Goal: Check status: Check status

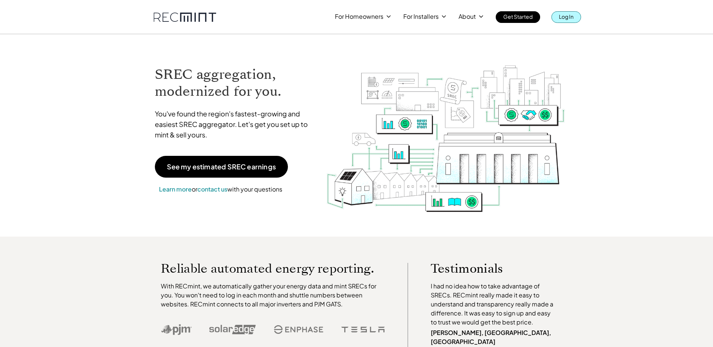
click at [568, 15] on p "Log In" at bounding box center [566, 16] width 15 height 11
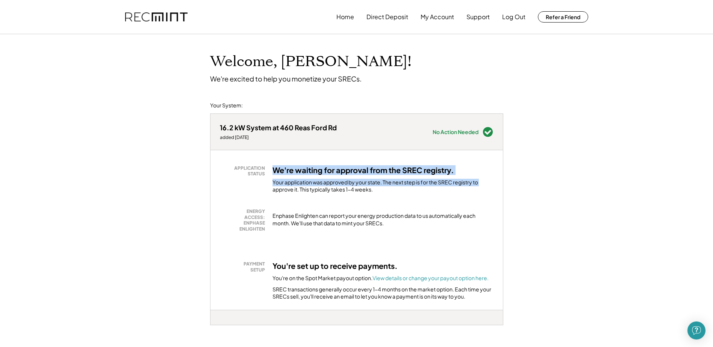
drag, startPoint x: 276, startPoint y: 171, endPoint x: 484, endPoint y: 170, distance: 207.6
click at [484, 170] on div "We're waiting for approval from the SREC registry. Your application was approve…" at bounding box center [383, 179] width 221 height 28
drag, startPoint x: 484, startPoint y: 170, endPoint x: 475, endPoint y: 171, distance: 8.3
click at [484, 170] on div "We're waiting for approval from the SREC registry. Your application was approve…" at bounding box center [383, 179] width 221 height 28
drag, startPoint x: 281, startPoint y: 167, endPoint x: 436, endPoint y: 189, distance: 156.4
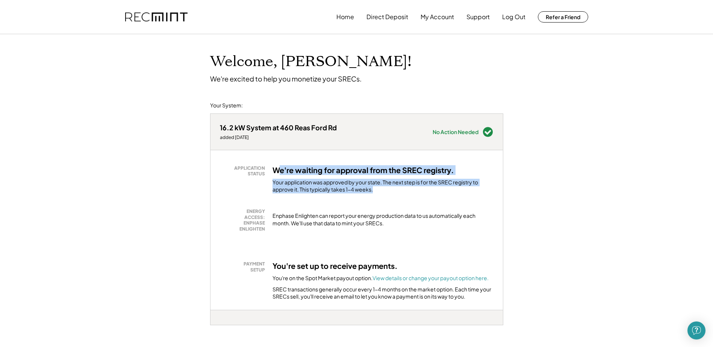
click at [436, 189] on div "We're waiting for approval from the SREC registry. Your application was approve…" at bounding box center [383, 179] width 221 height 28
drag, startPoint x: 436, startPoint y: 189, endPoint x: 433, endPoint y: 185, distance: 5.1
click at [435, 188] on div "Your application was approved by your state. The next step is for the SREC regi…" at bounding box center [383, 186] width 221 height 15
